Goal: Information Seeking & Learning: Learn about a topic

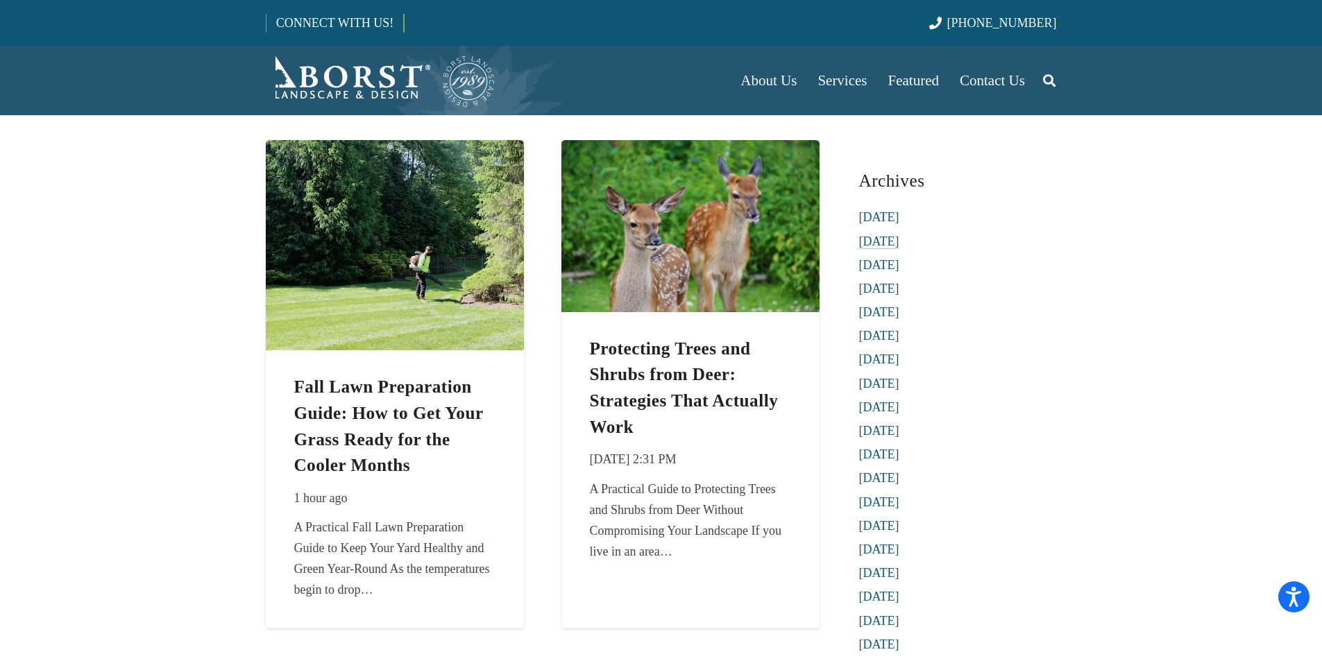
click at [900, 244] on link "[DATE]" at bounding box center [879, 242] width 40 height 14
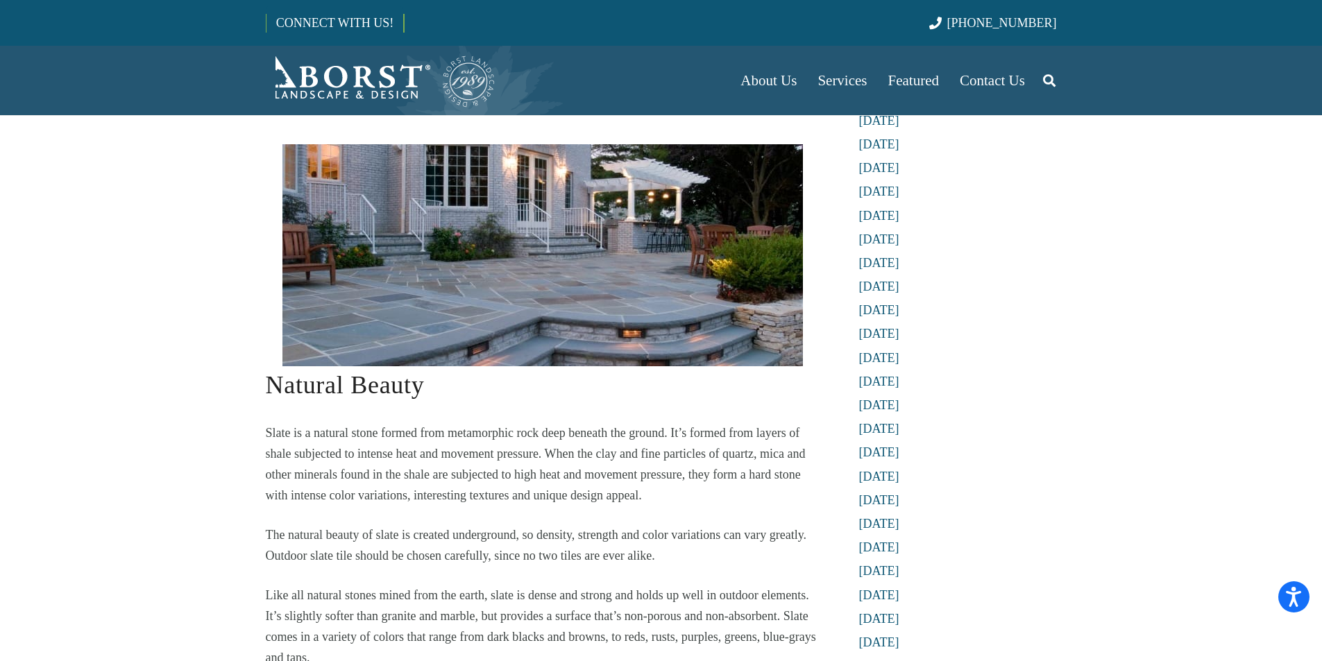
scroll to position [463, 0]
